Goal: Find specific page/section: Find specific page/section

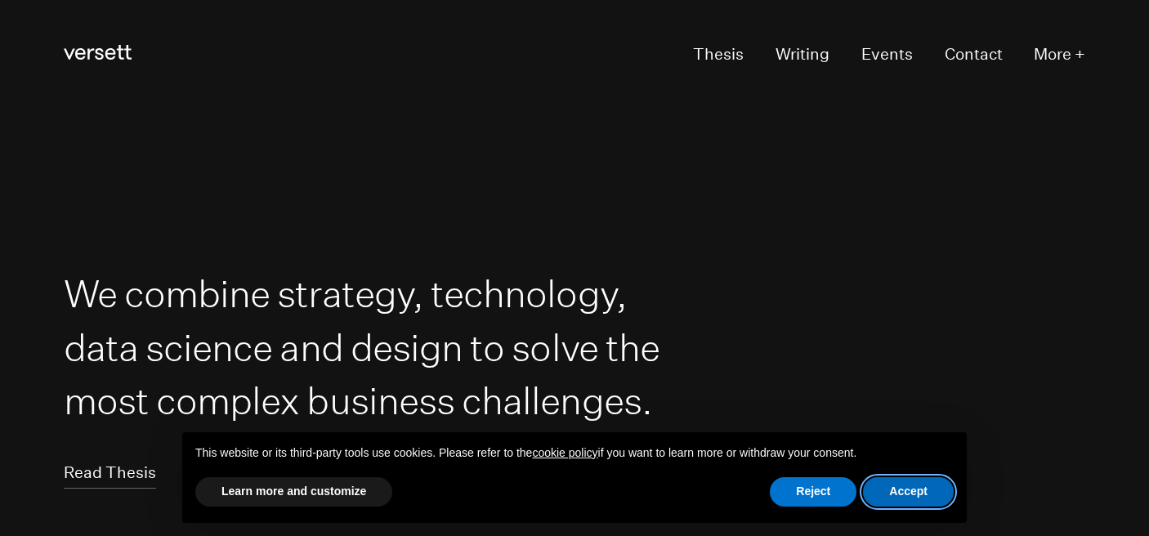
click at [898, 495] on button "Accept" at bounding box center [908, 491] width 91 height 29
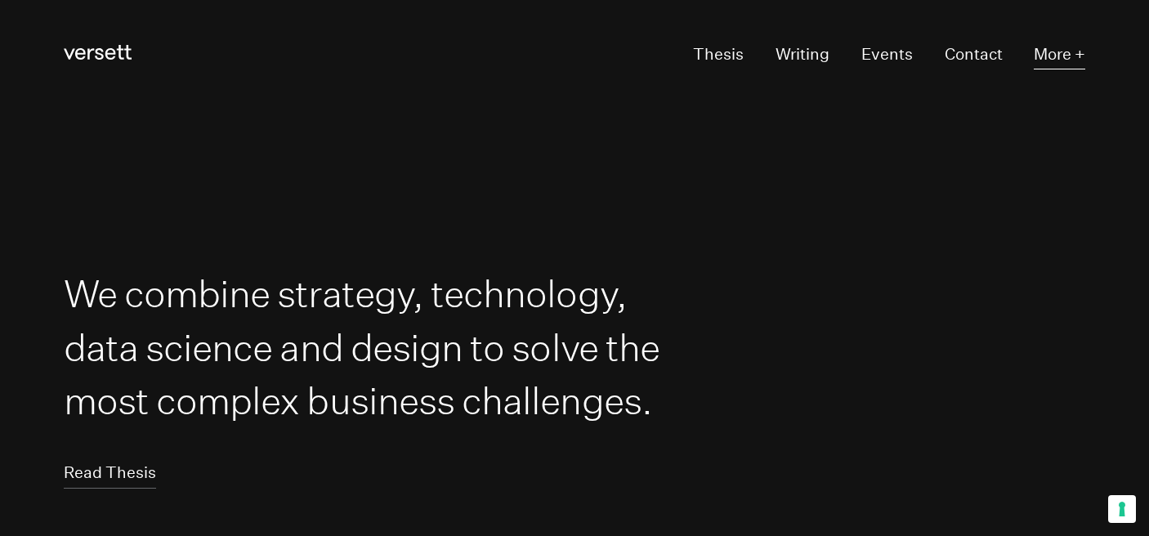
click at [1082, 53] on button "More +" at bounding box center [1058, 55] width 51 height 30
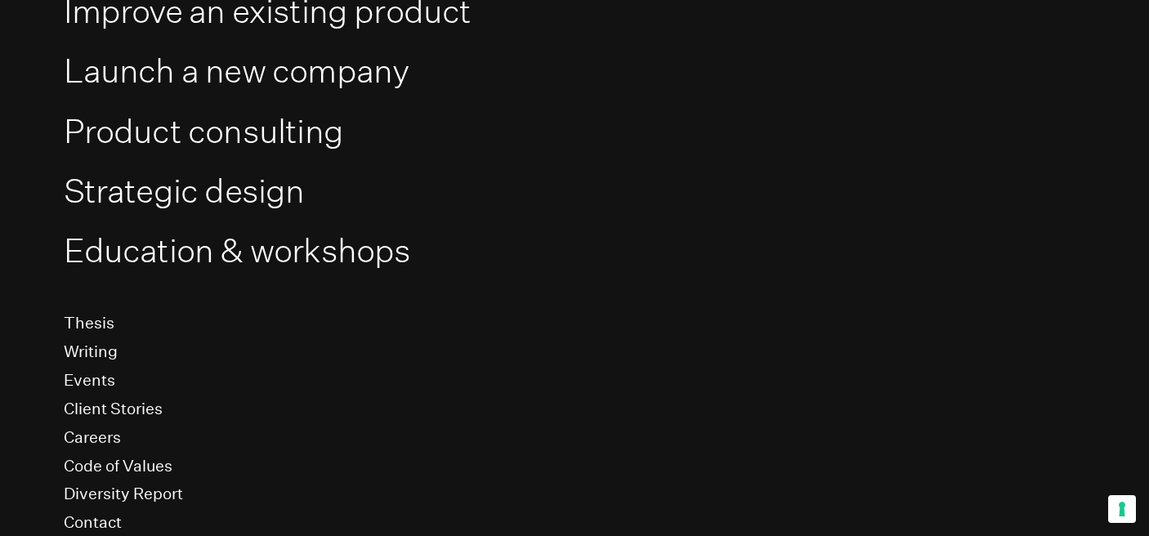
scroll to position [257, 0]
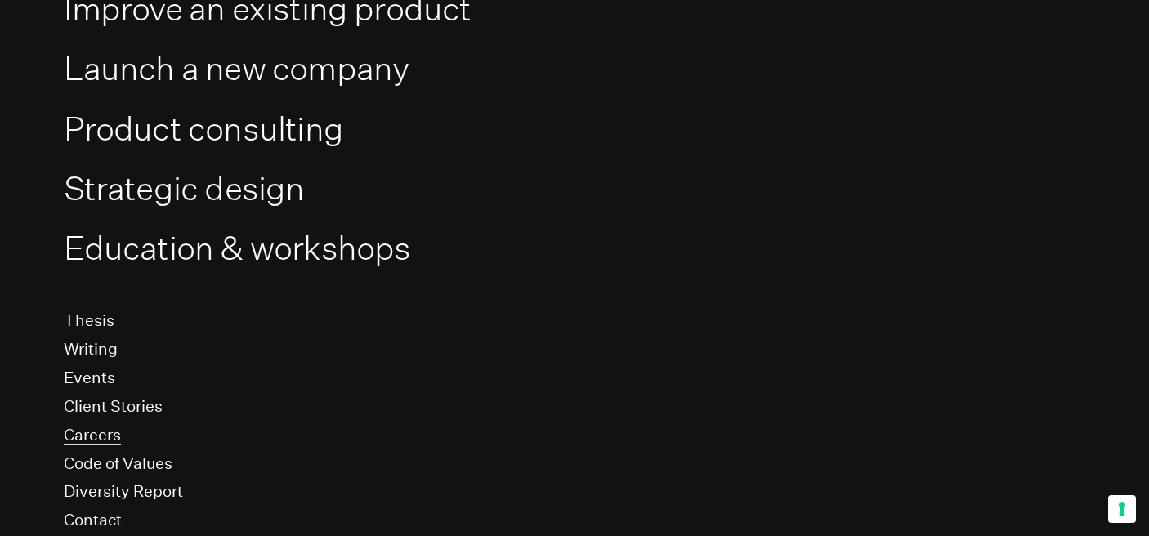
click at [75, 438] on link "Careers" at bounding box center [92, 435] width 57 height 20
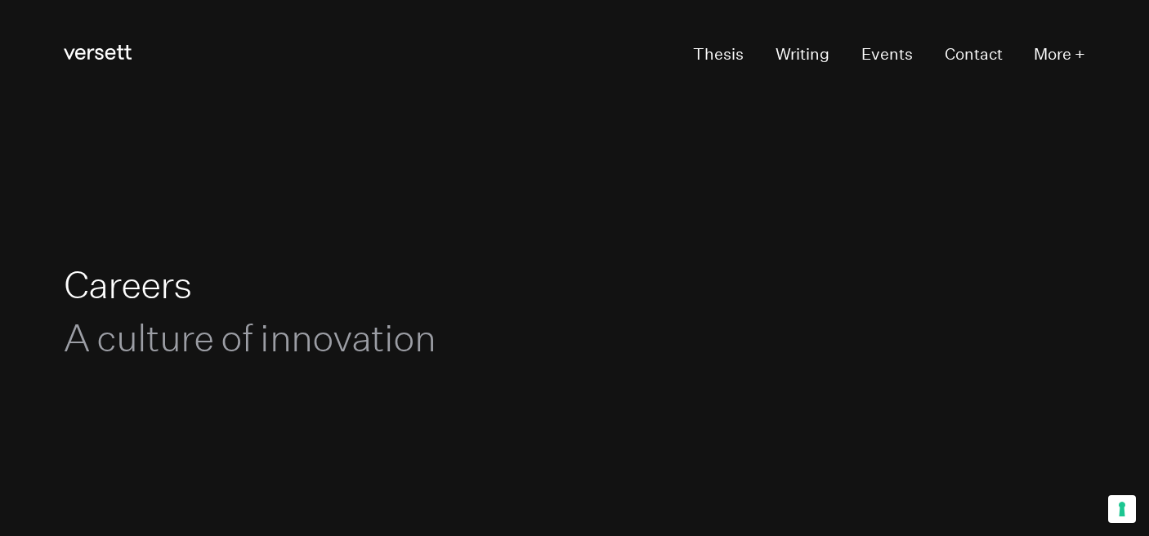
click at [167, 285] on h1 "Careers A culture of innovation" at bounding box center [368, 310] width 609 height 106
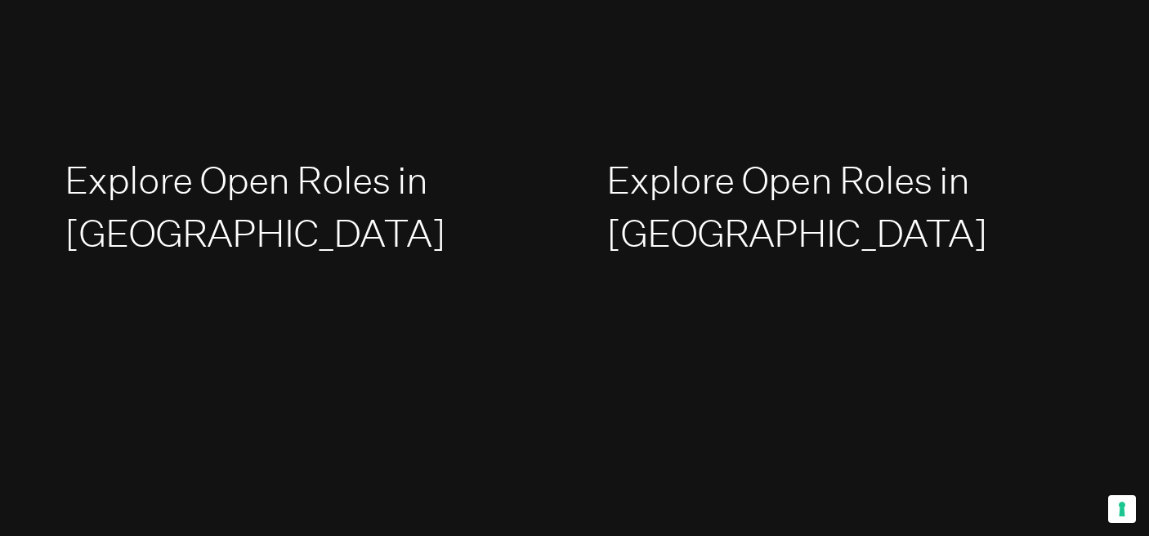
scroll to position [2286, 0]
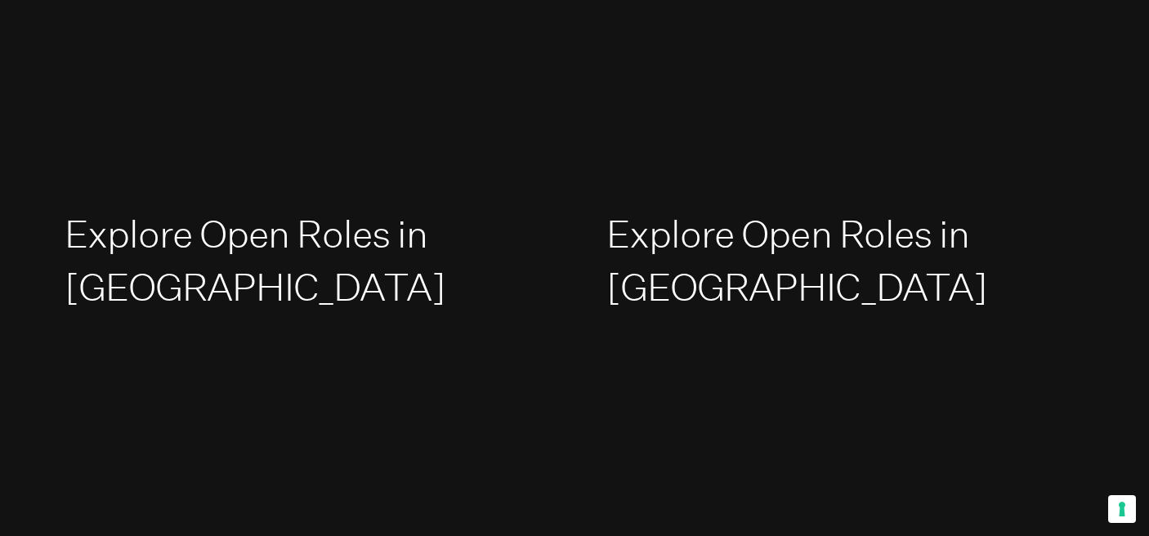
click at [199, 211] on link "Explore Open Roles in [GEOGRAPHIC_DATA]" at bounding box center [255, 260] width 381 height 99
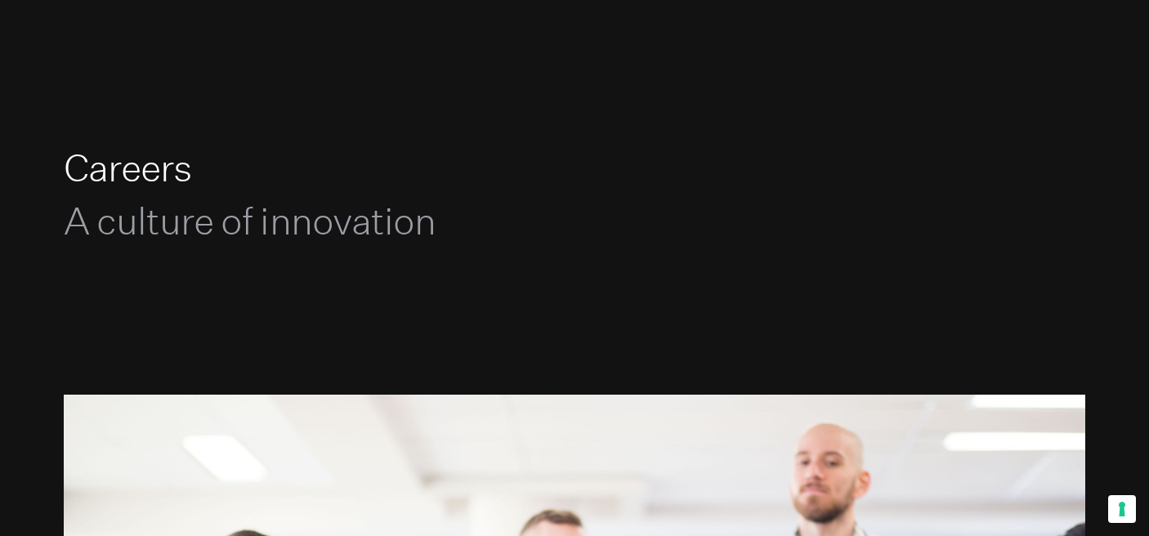
scroll to position [0, 0]
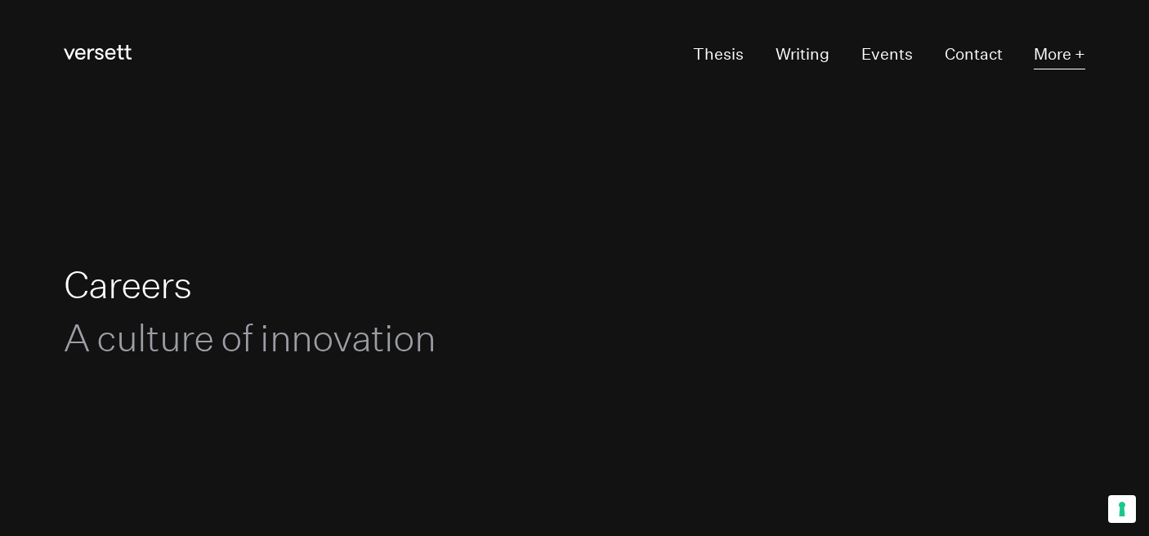
click at [1068, 51] on button "More +" at bounding box center [1058, 55] width 51 height 30
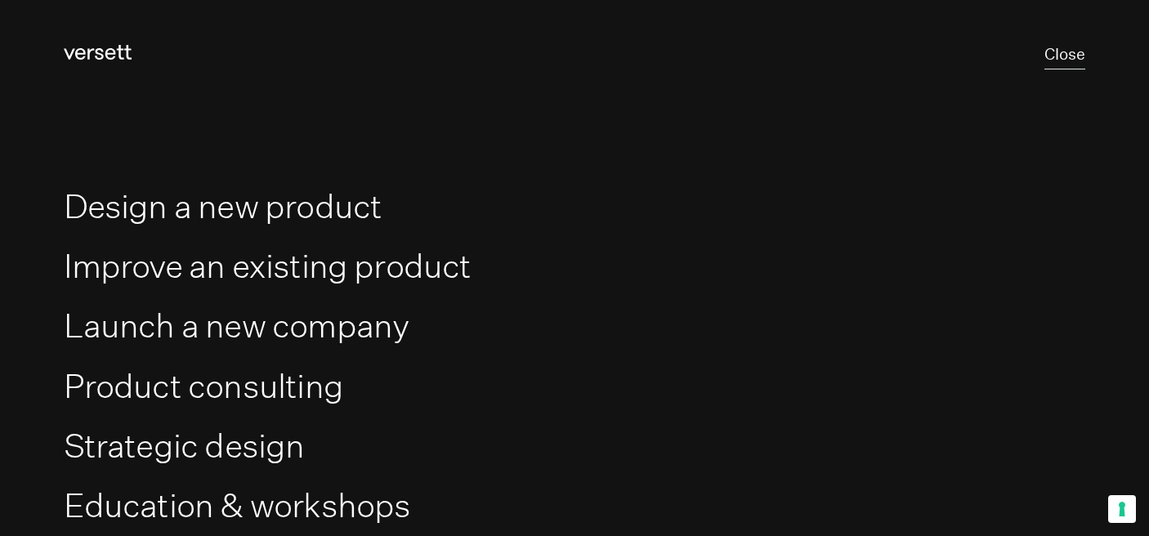
click at [1071, 66] on button "Close" at bounding box center [1064, 55] width 41 height 30
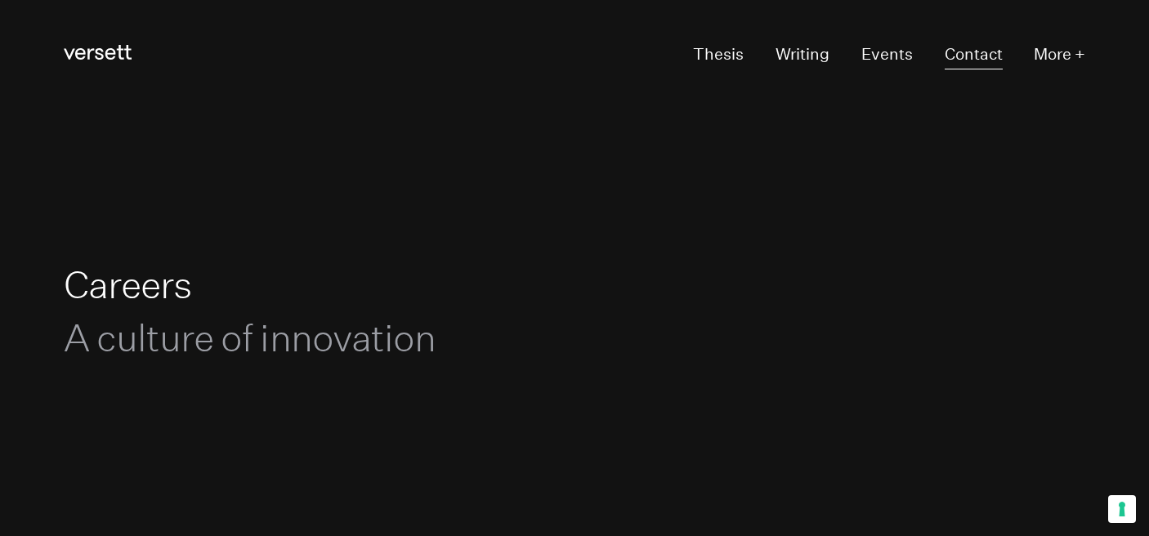
click at [998, 50] on link "Contact" at bounding box center [973, 55] width 58 height 30
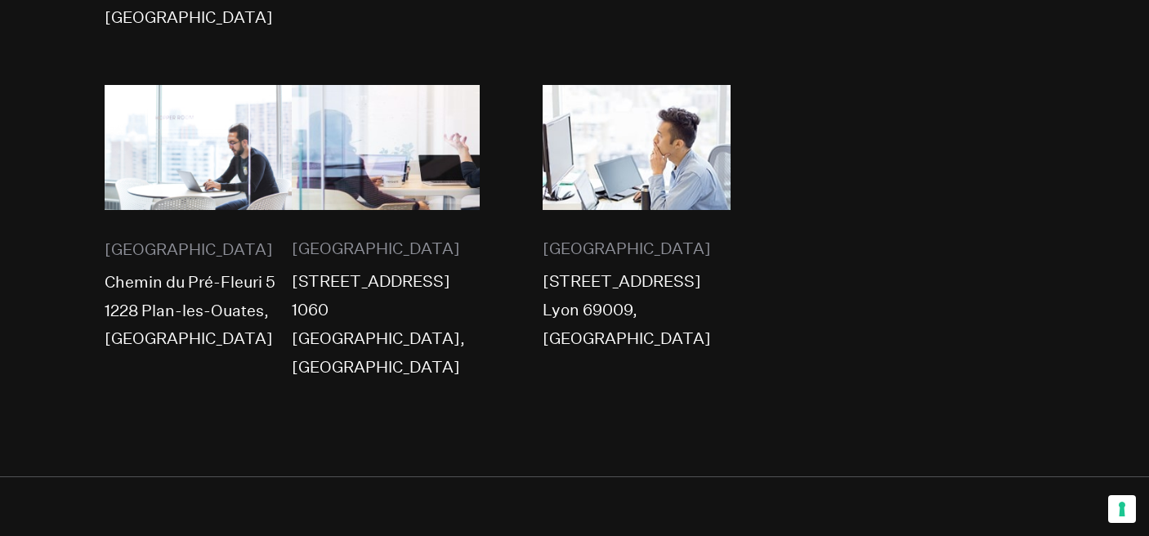
scroll to position [1350, 0]
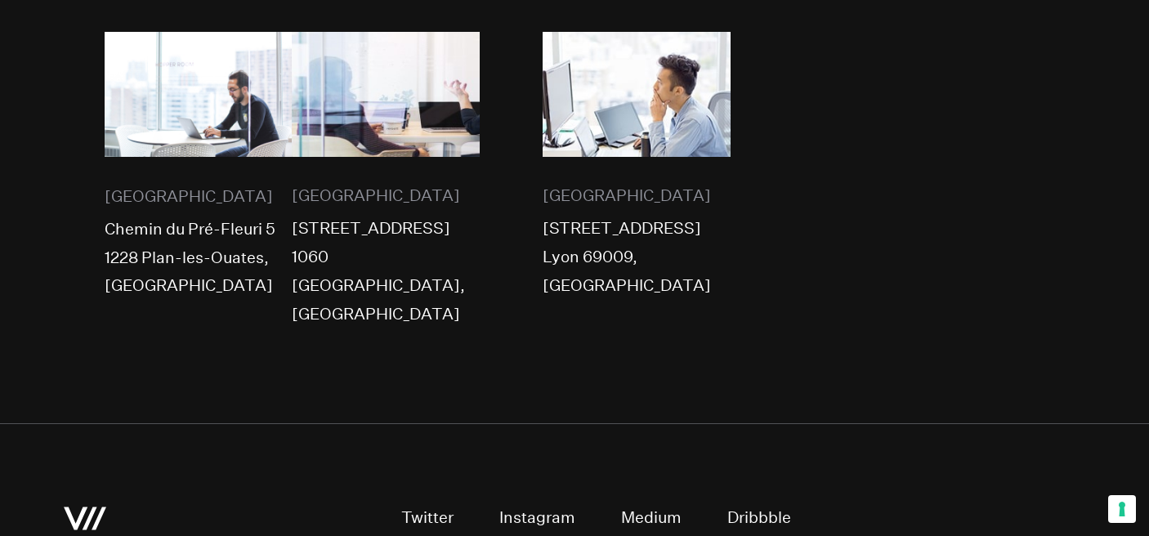
click at [520, 503] on link "Instagram" at bounding box center [537, 518] width 76 height 30
